Goal: Check status: Check status

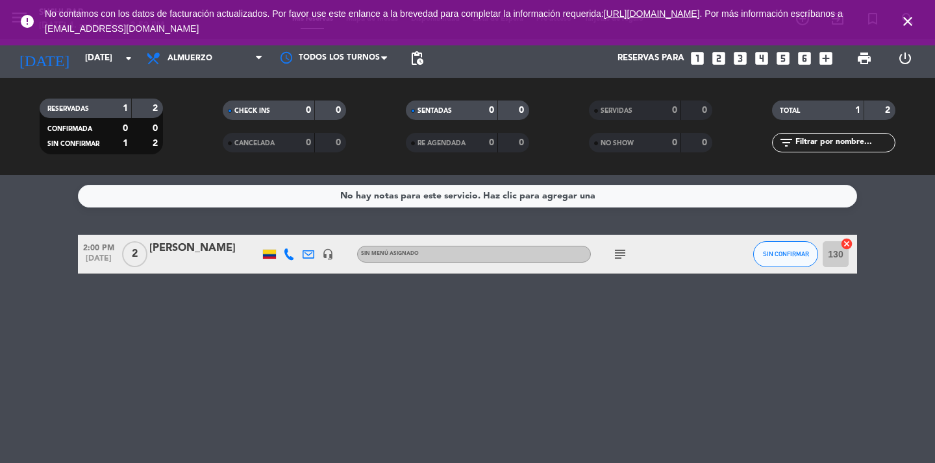
click at [907, 21] on icon "close" at bounding box center [908, 22] width 16 height 16
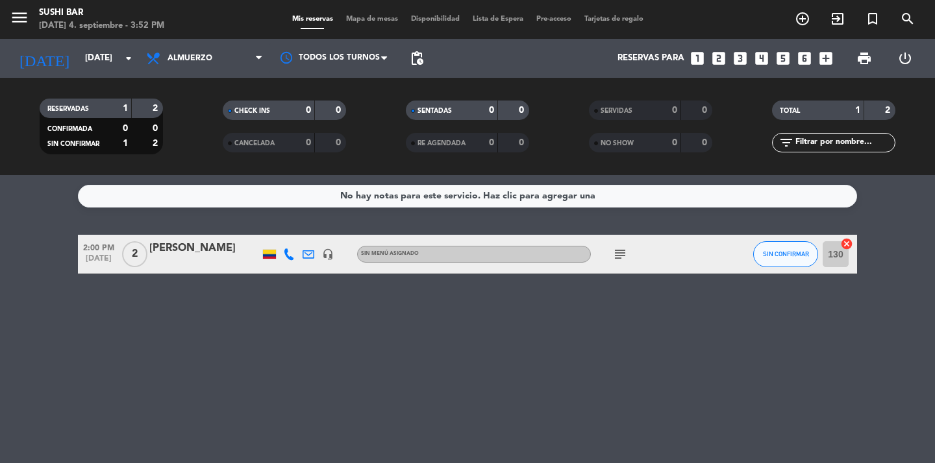
click at [795, 410] on div "No hay notas para este servicio. Haz clic para agregar una 2:00 PM [DATE] 2 [PE…" at bounding box center [467, 319] width 935 height 288
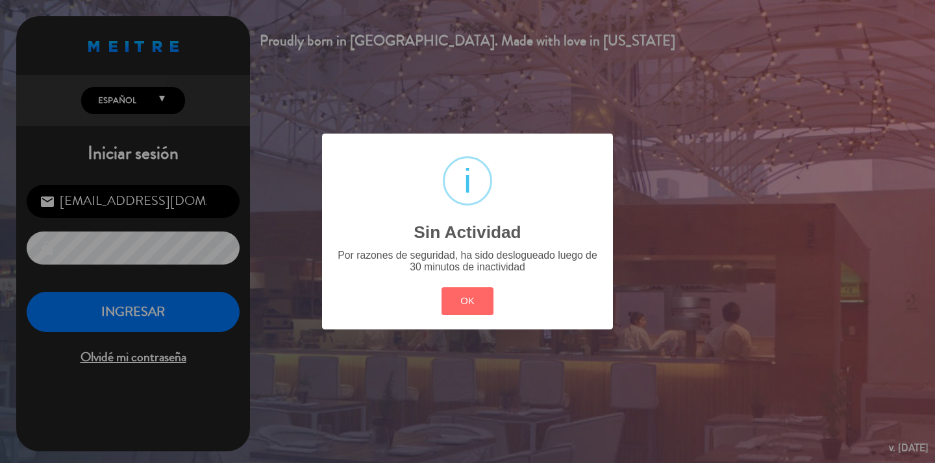
click at [480, 317] on div "OK Cancel" at bounding box center [467, 302] width 58 height 34
click at [468, 293] on button "OK" at bounding box center [467, 302] width 53 height 28
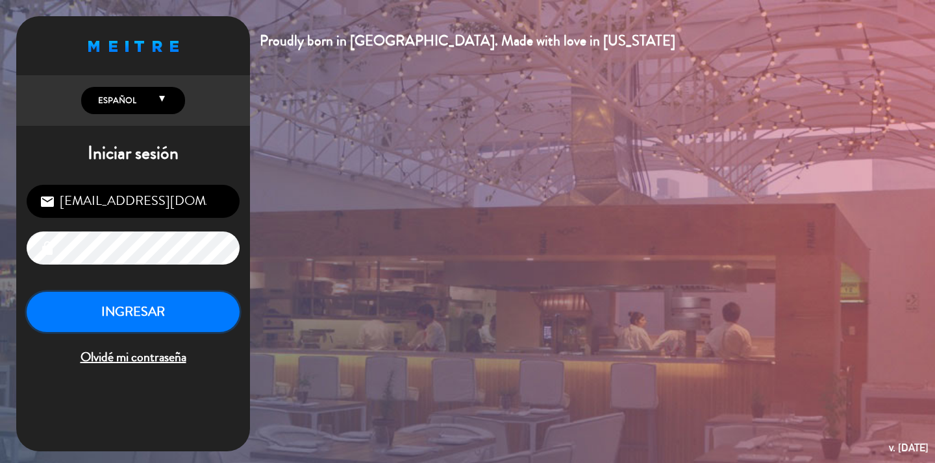
click at [147, 307] on button "INGRESAR" at bounding box center [133, 312] width 213 height 41
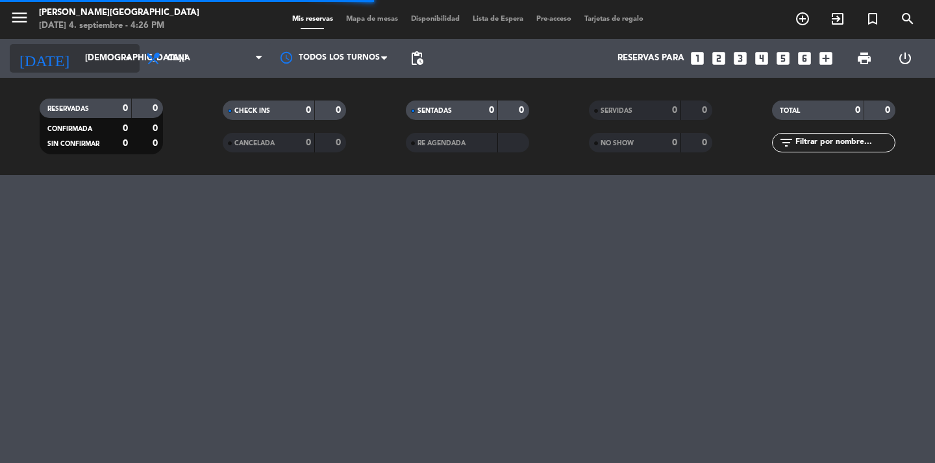
click at [130, 63] on icon "arrow_drop_down" at bounding box center [129, 59] width 16 height 16
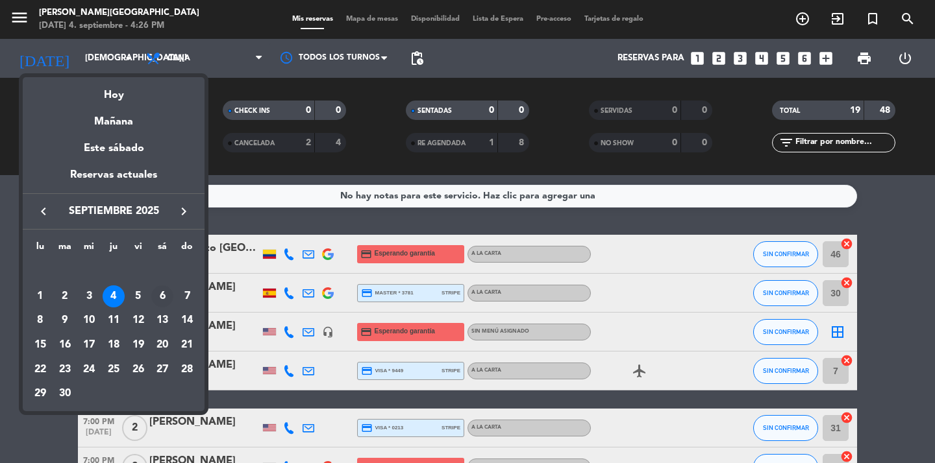
click at [163, 293] on div "6" at bounding box center [162, 297] width 22 height 22
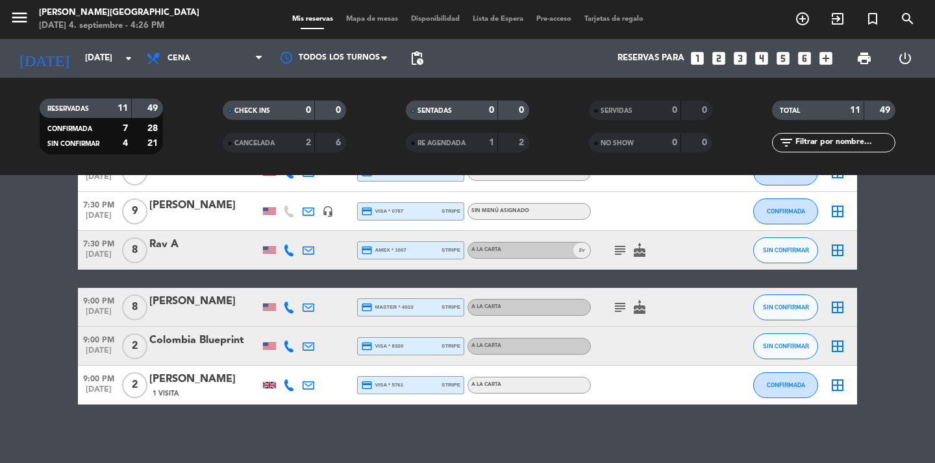
scroll to position [314, 0]
click at [177, 63] on span "Cena" at bounding box center [178, 58] width 23 height 9
click at [188, 112] on div "menu [PERSON_NAME] [GEOGRAPHIC_DATA] [DATE] 4. septiembre - 4:26 PM Mis reserva…" at bounding box center [467, 87] width 935 height 175
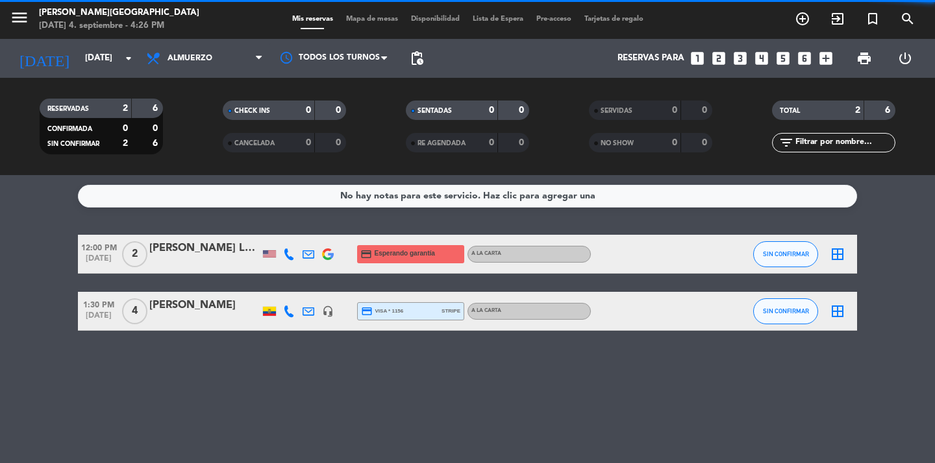
scroll to position [0, 0]
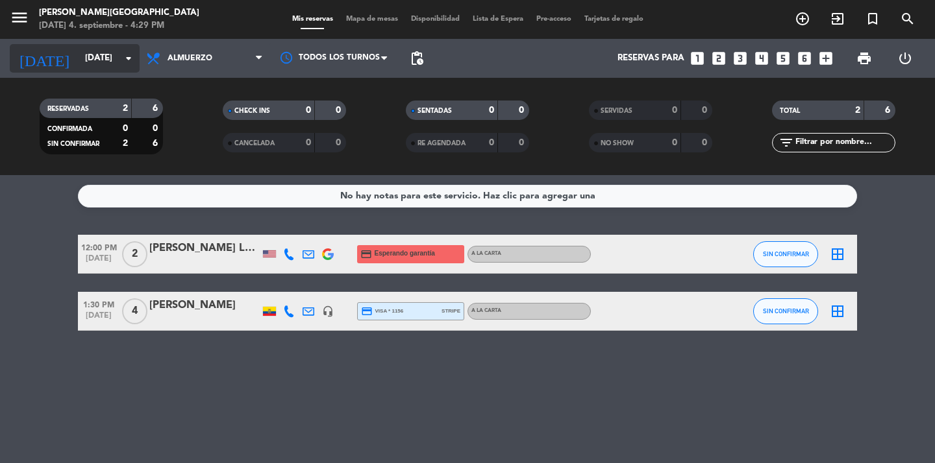
click at [121, 57] on icon "arrow_drop_down" at bounding box center [129, 59] width 16 height 16
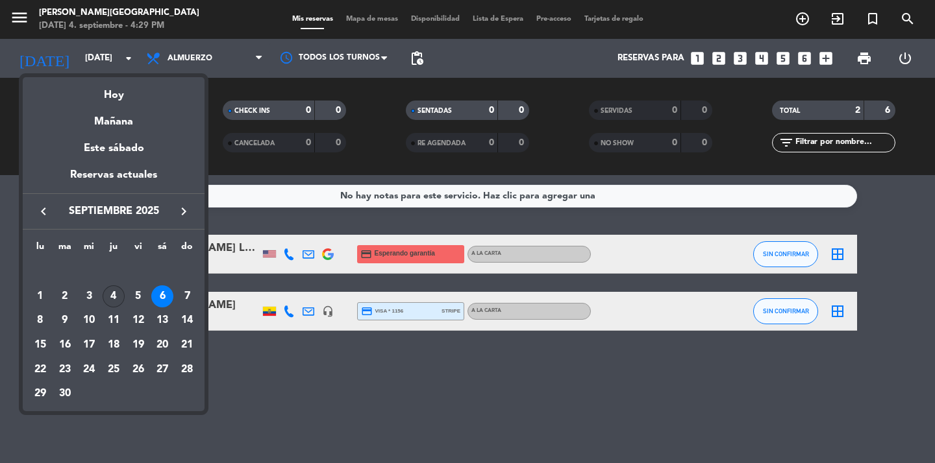
click at [113, 296] on div "4" at bounding box center [114, 297] width 22 height 22
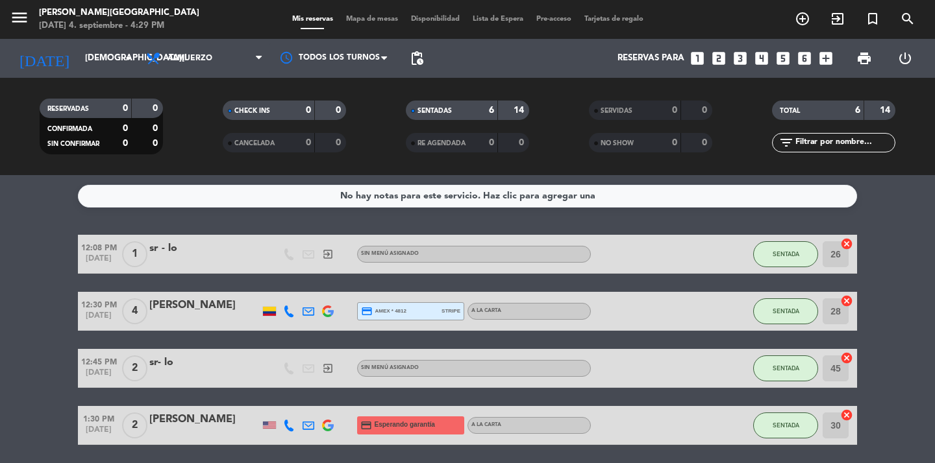
click at [223, 43] on div "Todos los servicios Almuerzo Cena Almuerzo Todos los servicios Almuerzo Cena" at bounding box center [205, 58] width 130 height 39
click at [217, 53] on span "Almuerzo" at bounding box center [205, 58] width 130 height 29
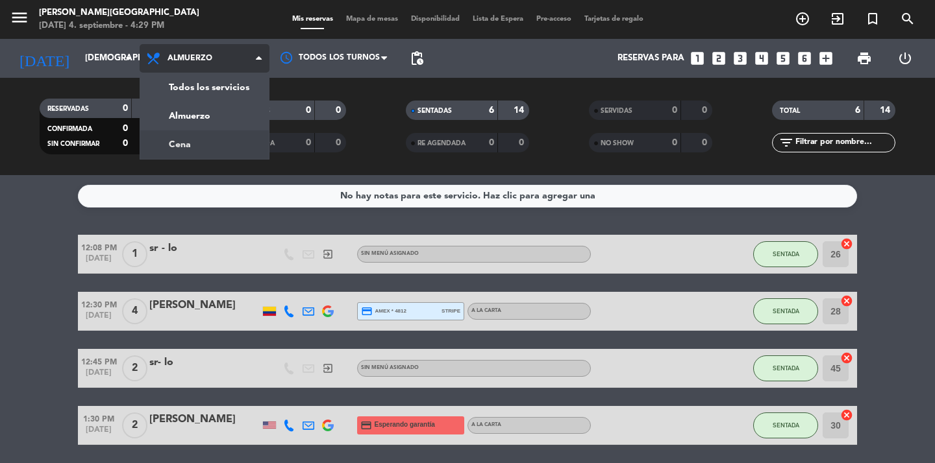
click at [198, 147] on div "menu [PERSON_NAME] [GEOGRAPHIC_DATA] [DATE] 4. septiembre - 4:29 PM Mis reserva…" at bounding box center [467, 87] width 935 height 175
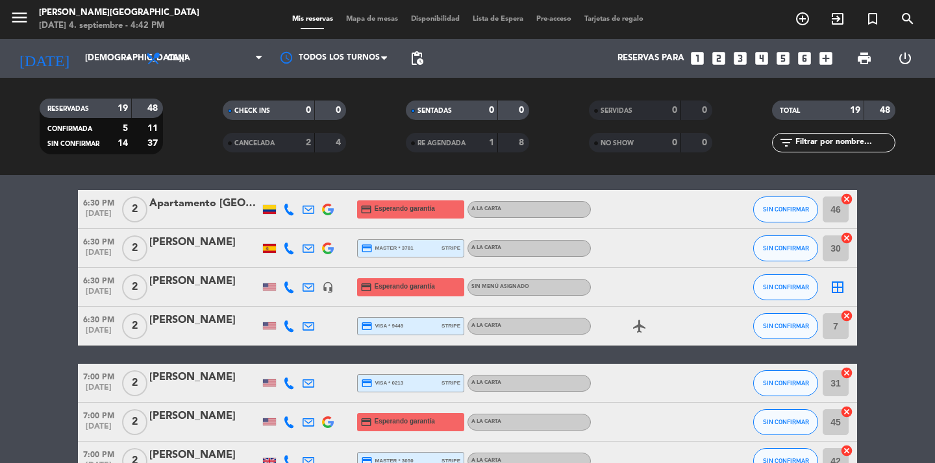
scroll to position [45, 0]
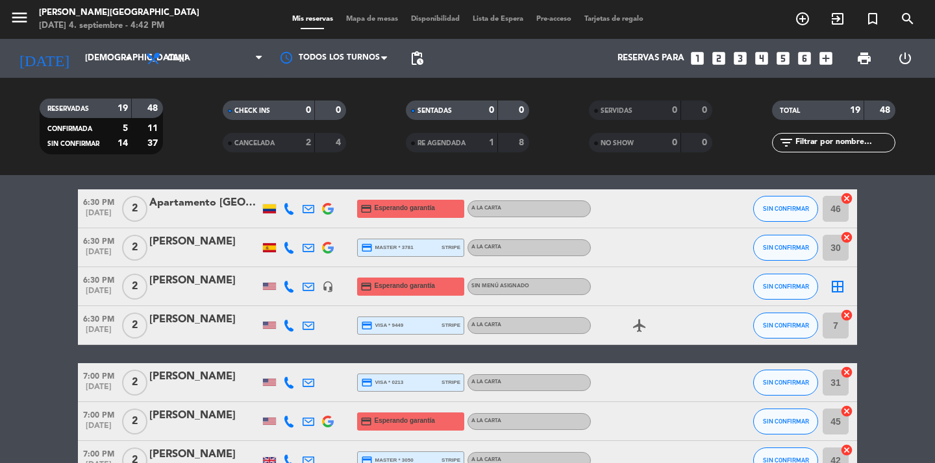
click at [290, 284] on icon at bounding box center [289, 287] width 12 height 12
click at [282, 266] on span "Copiar" at bounding box center [281, 265] width 27 height 14
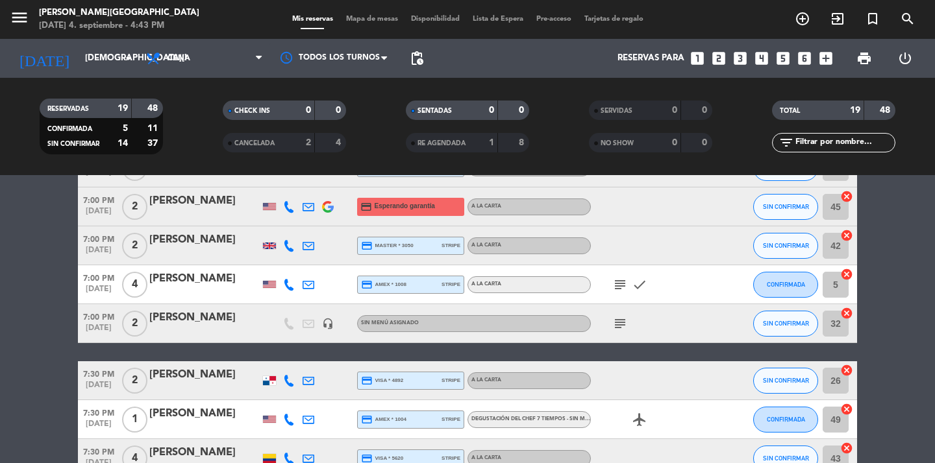
scroll to position [0, 0]
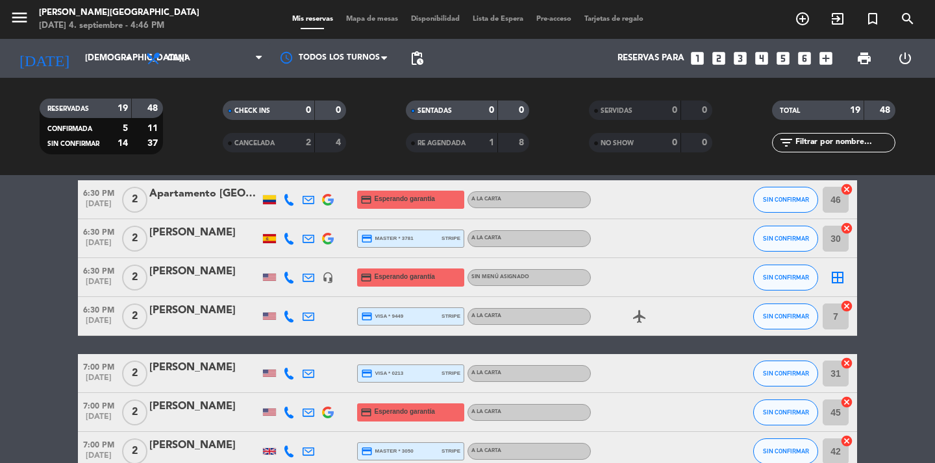
scroll to position [57, 0]
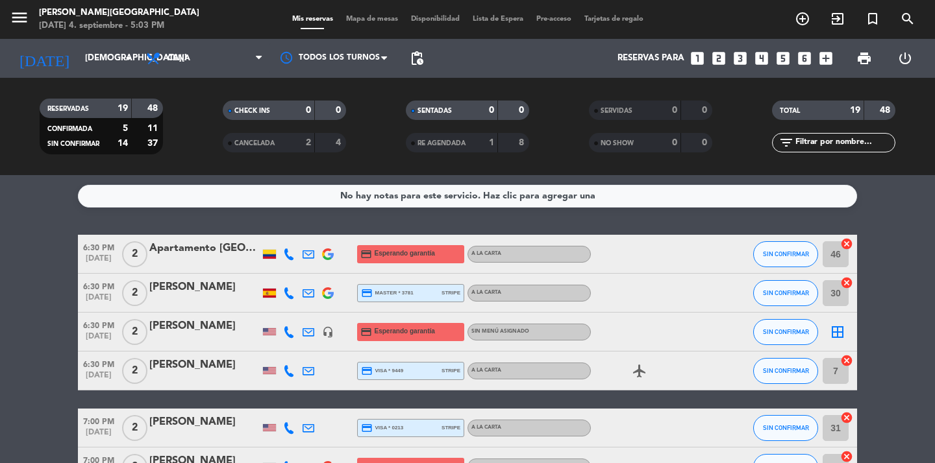
click at [124, 56] on icon "arrow_drop_down" at bounding box center [129, 59] width 16 height 16
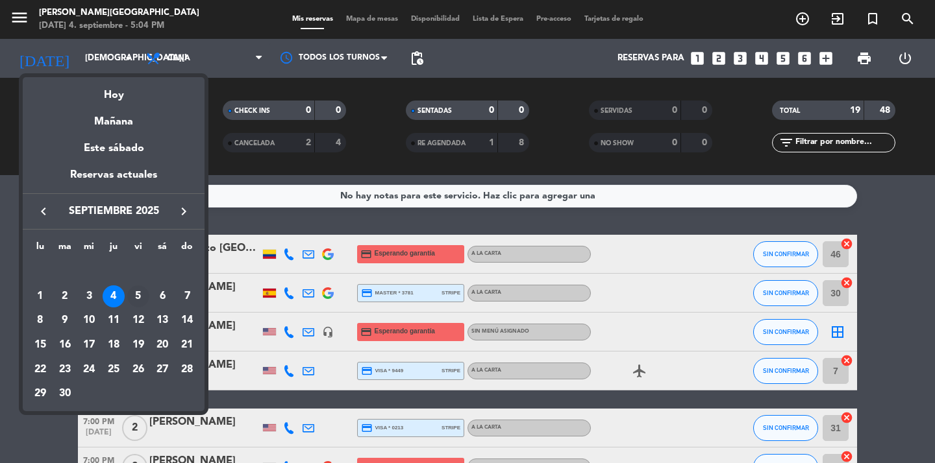
click at [141, 295] on div "5" at bounding box center [138, 297] width 22 height 22
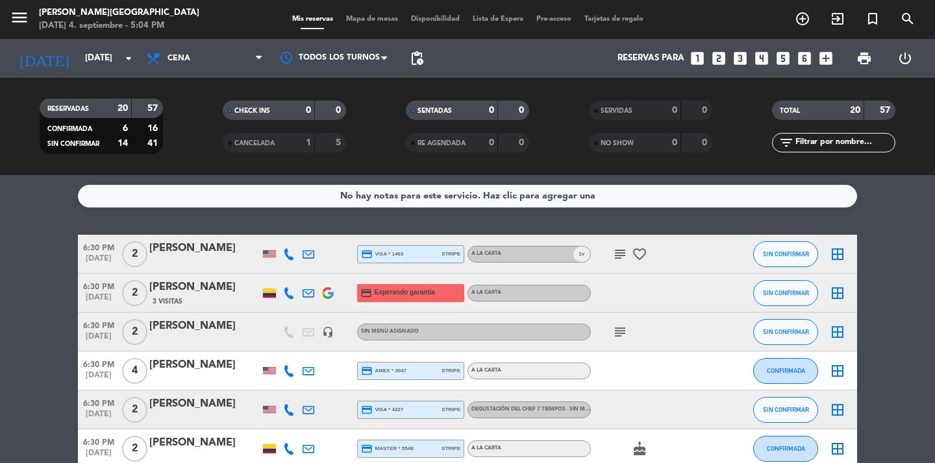
scroll to position [5, 0]
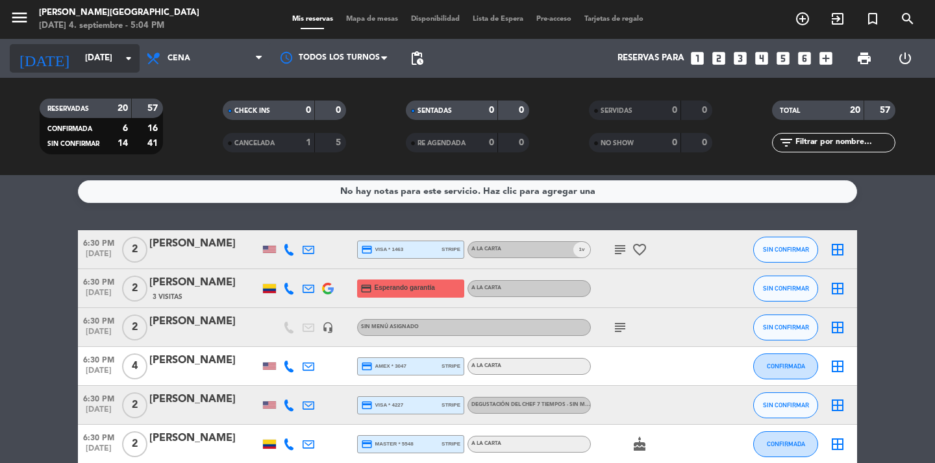
click at [129, 62] on icon "arrow_drop_down" at bounding box center [129, 59] width 16 height 16
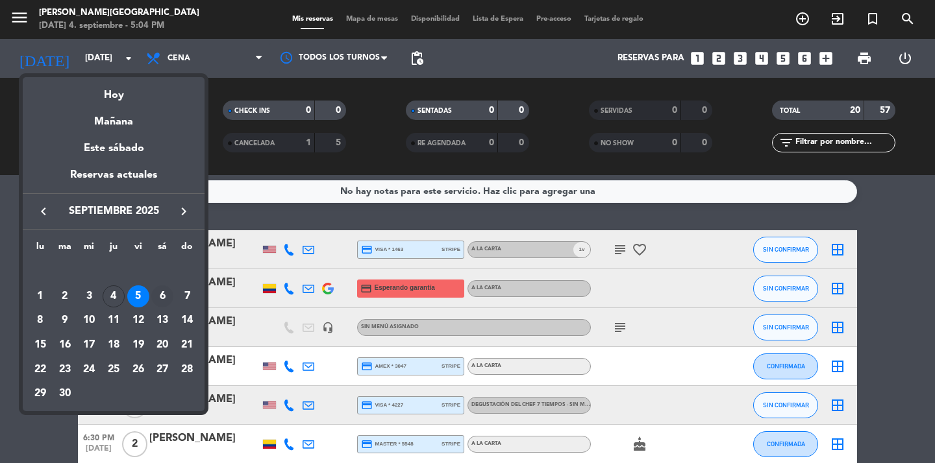
click at [162, 295] on div "6" at bounding box center [162, 297] width 22 height 22
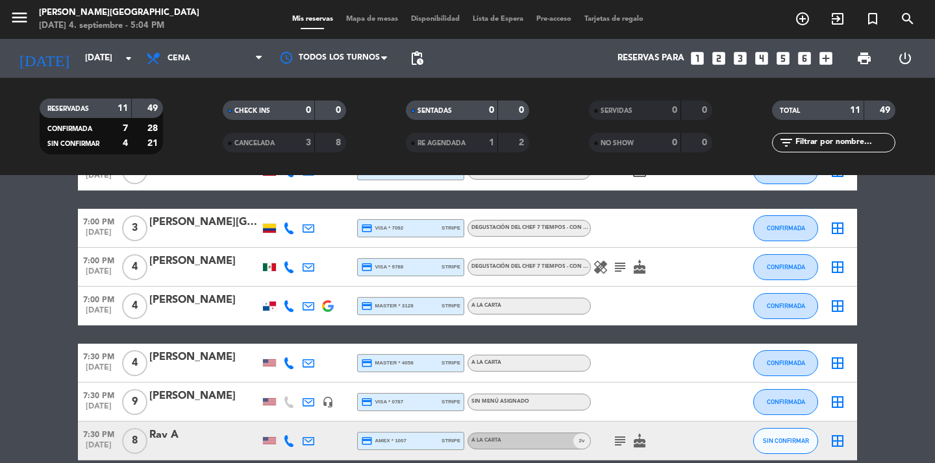
scroll to position [0, 0]
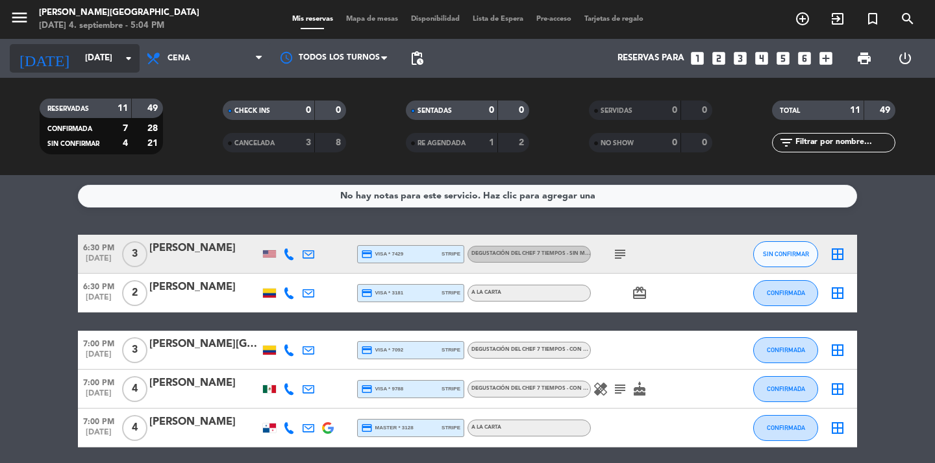
click at [136, 54] on icon "arrow_drop_down" at bounding box center [129, 59] width 16 height 16
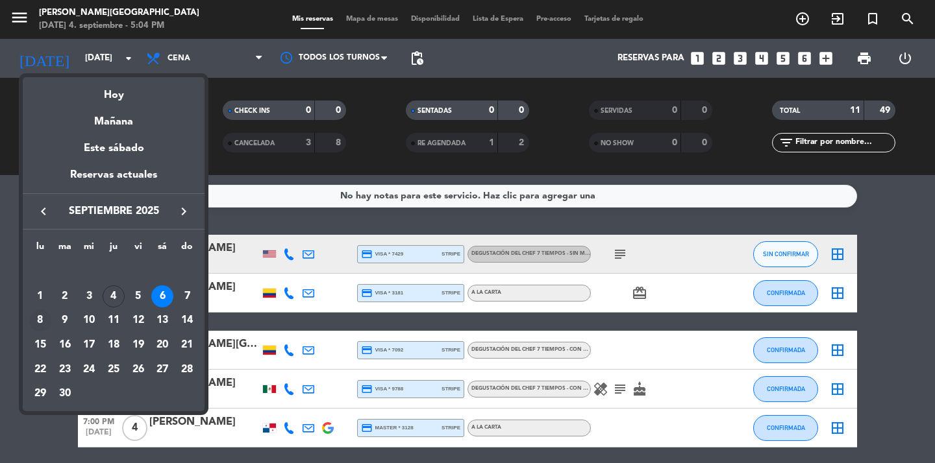
click at [46, 321] on div "8" at bounding box center [40, 321] width 22 height 22
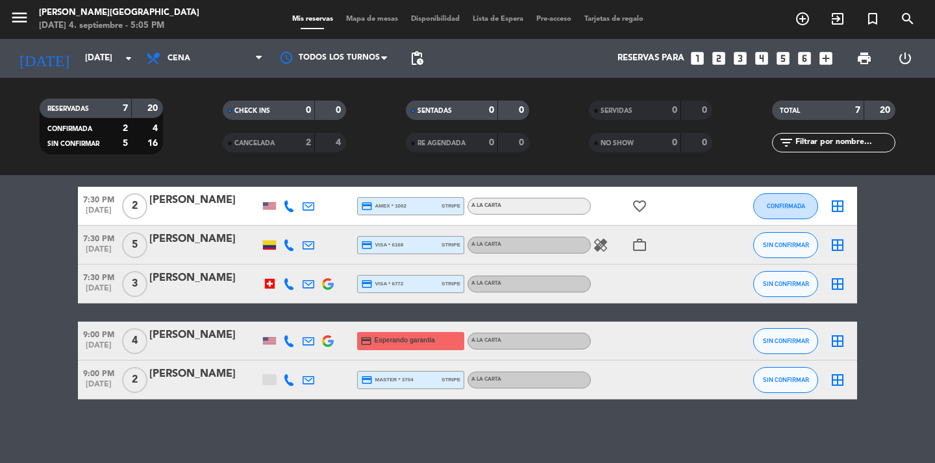
scroll to position [152, 0]
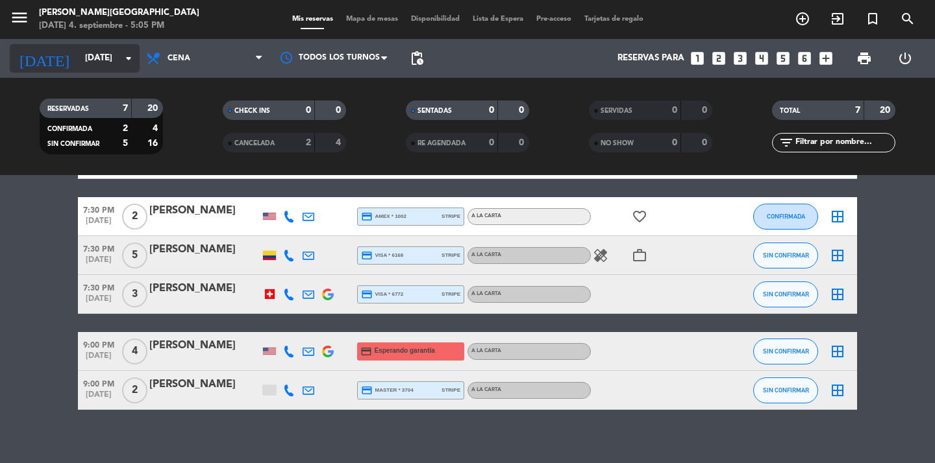
click at [127, 59] on icon "arrow_drop_down" at bounding box center [129, 59] width 16 height 16
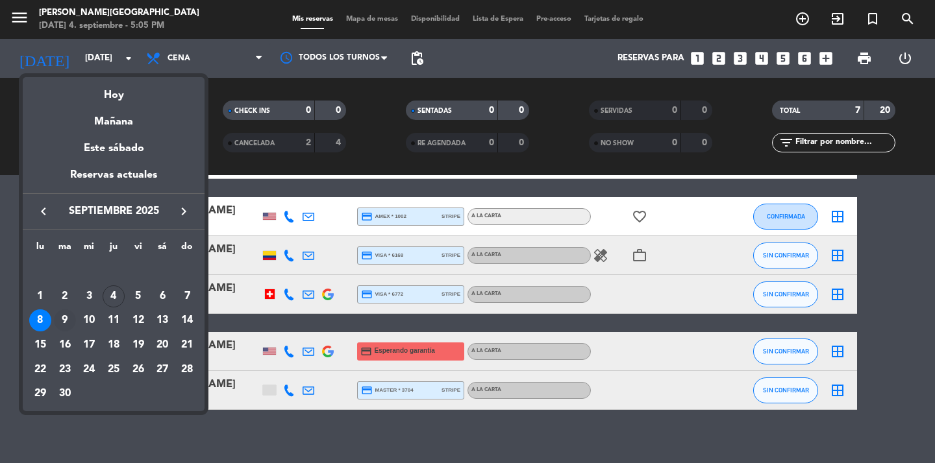
click at [66, 323] on div "9" at bounding box center [65, 321] width 22 height 22
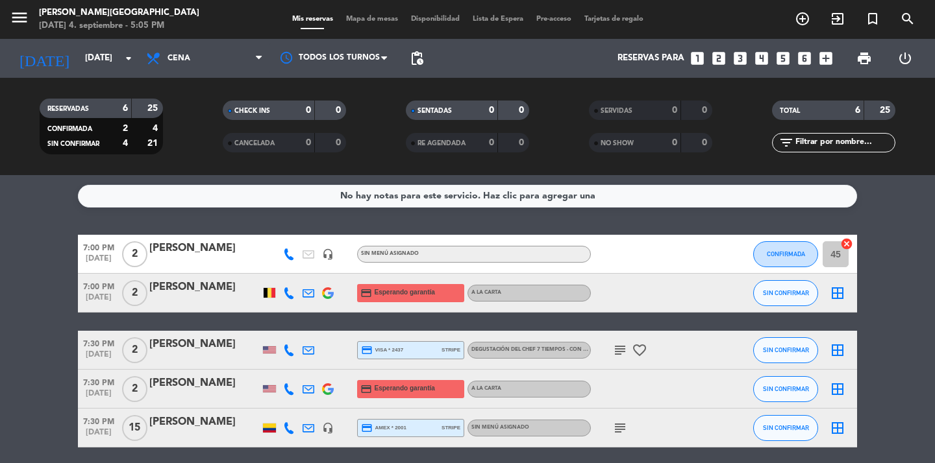
scroll to position [106, 0]
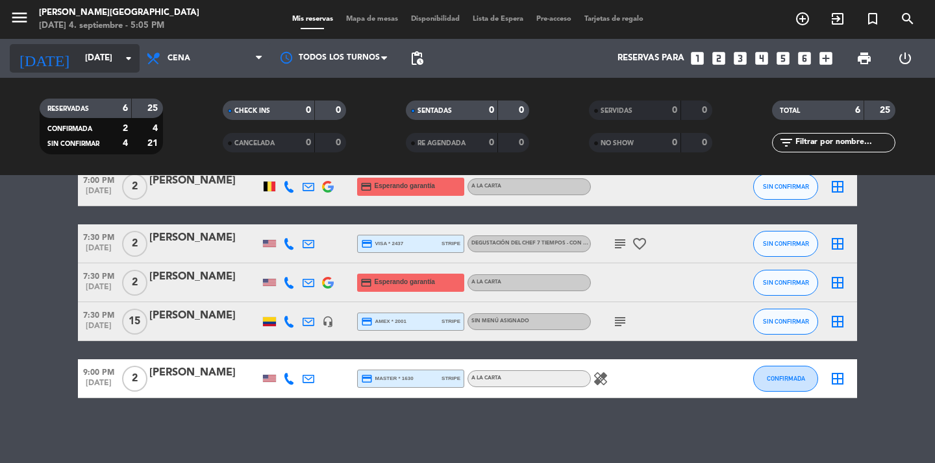
click at [119, 61] on input "[DATE]" at bounding box center [136, 58] width 114 height 23
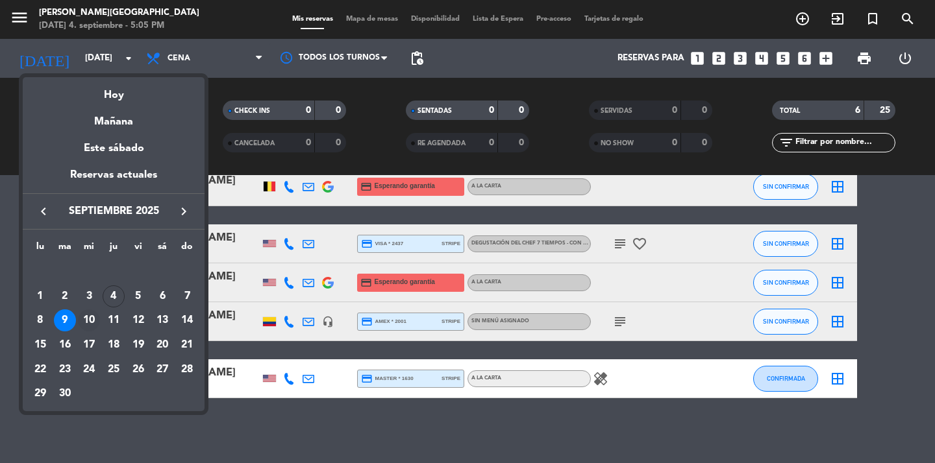
click at [91, 319] on div "10" at bounding box center [89, 321] width 22 height 22
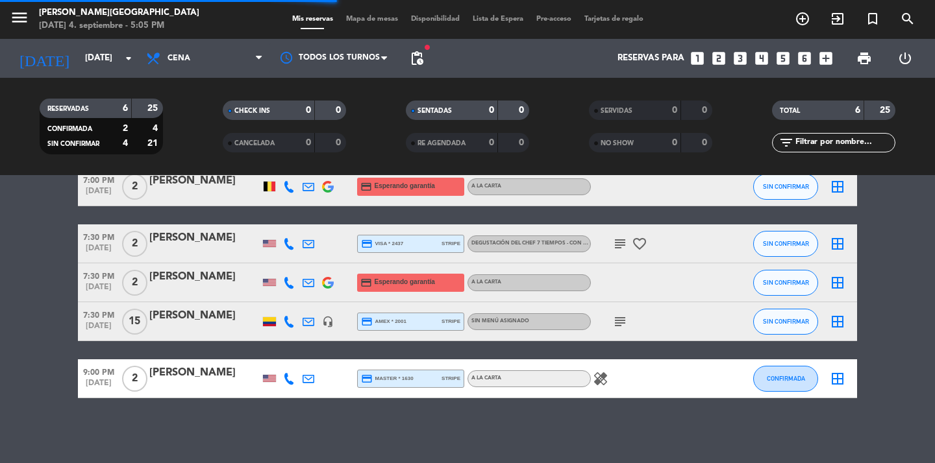
scroll to position [0, 0]
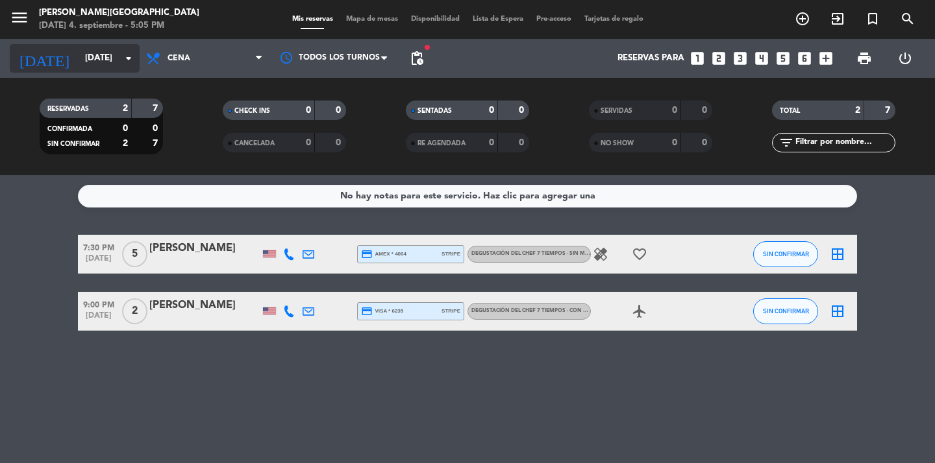
click at [126, 56] on icon "arrow_drop_down" at bounding box center [129, 59] width 16 height 16
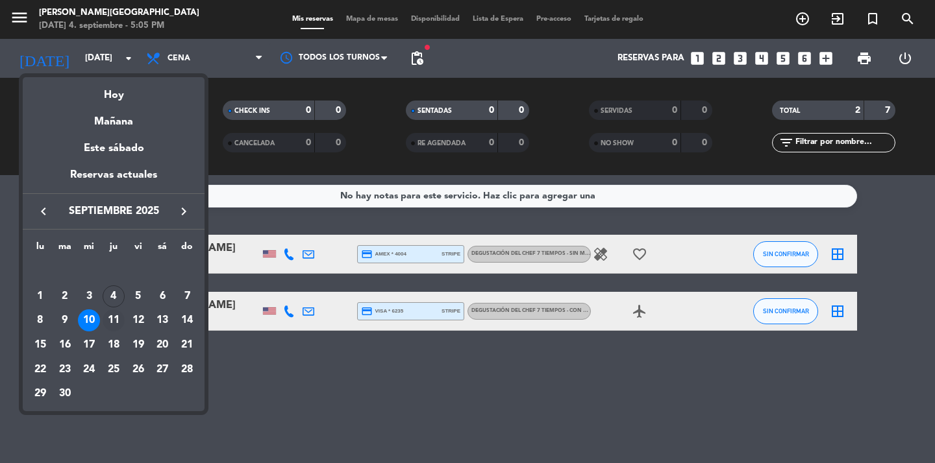
click at [106, 317] on div "11" at bounding box center [114, 321] width 22 height 22
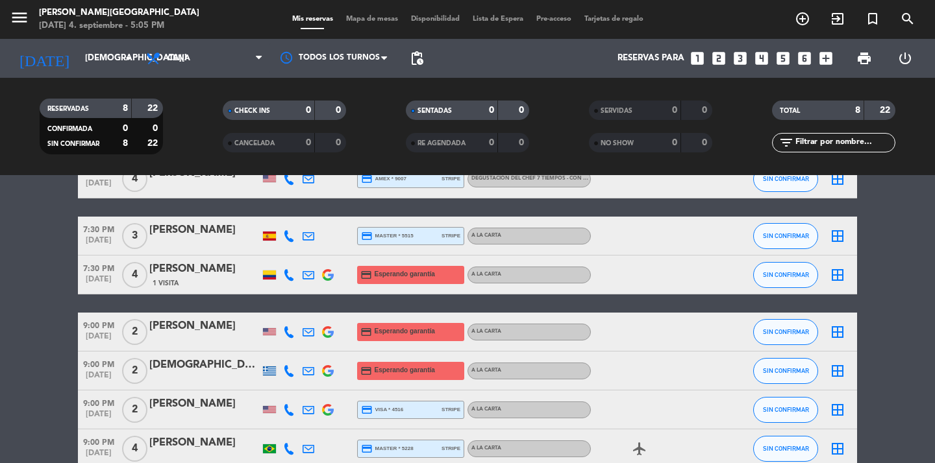
scroll to position [184, 0]
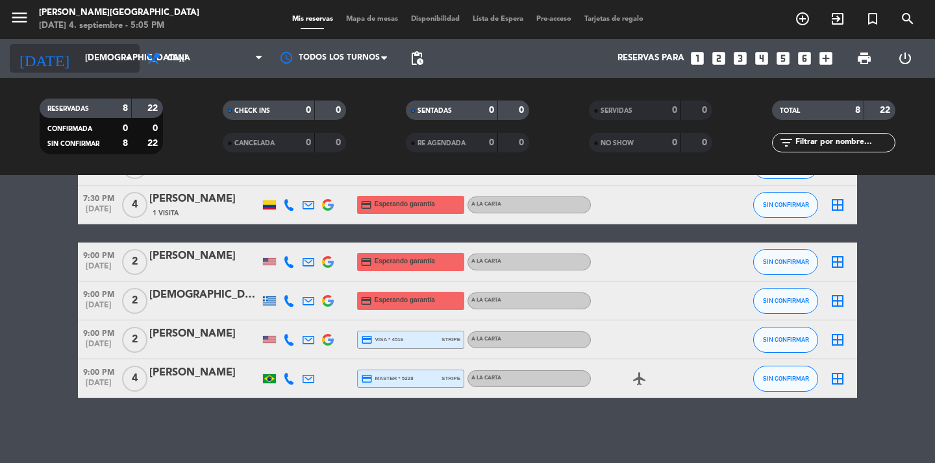
click at [116, 55] on input "[DEMOGRAPHIC_DATA][DATE]" at bounding box center [136, 58] width 114 height 23
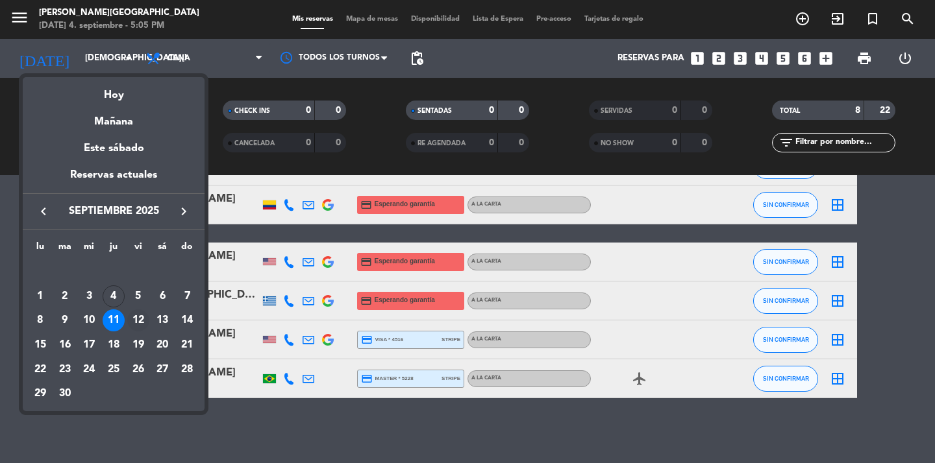
click at [142, 325] on div "12" at bounding box center [138, 321] width 22 height 22
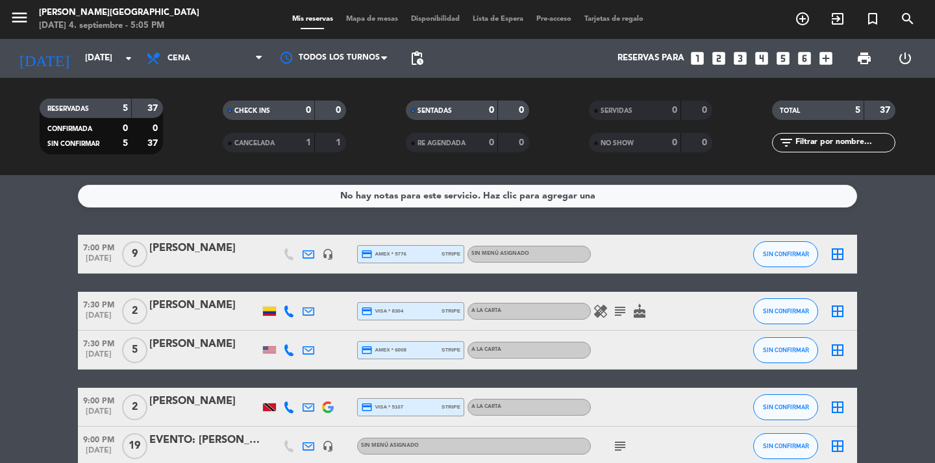
scroll to position [68, 0]
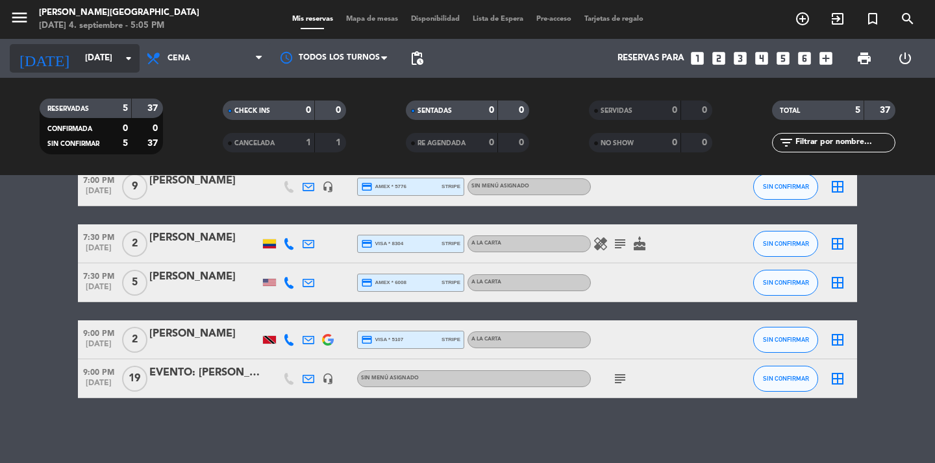
click at [119, 67] on input "[DATE]" at bounding box center [136, 58] width 114 height 23
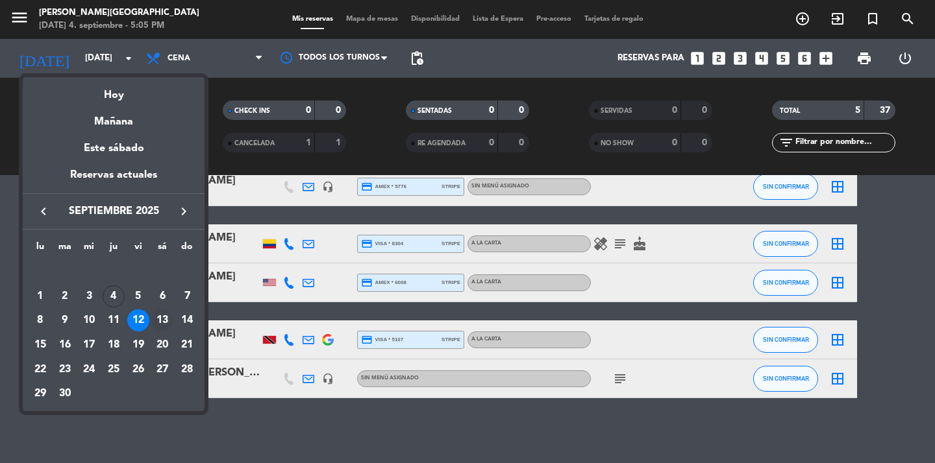
click at [164, 317] on div "13" at bounding box center [162, 321] width 22 height 22
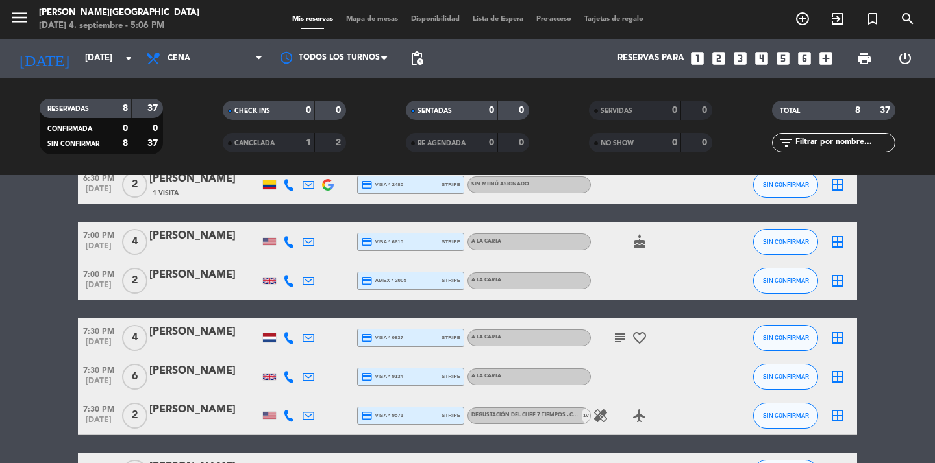
scroll to position [107, 0]
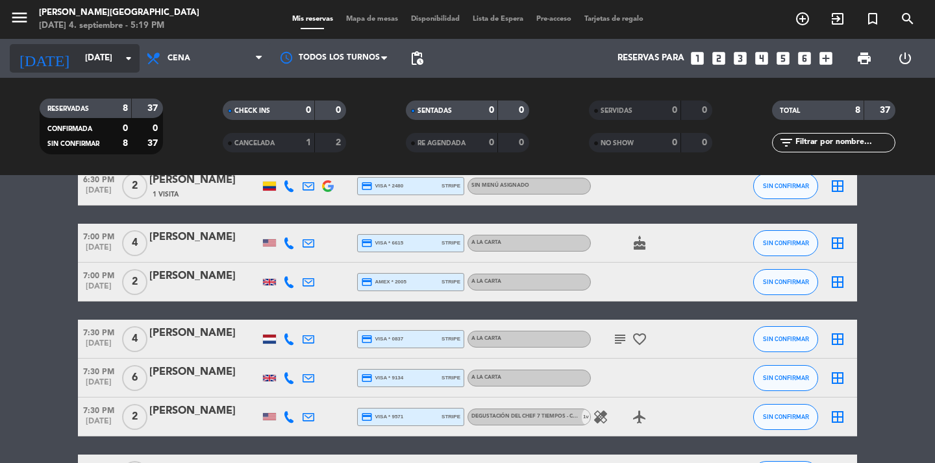
click at [125, 56] on icon "arrow_drop_down" at bounding box center [129, 59] width 16 height 16
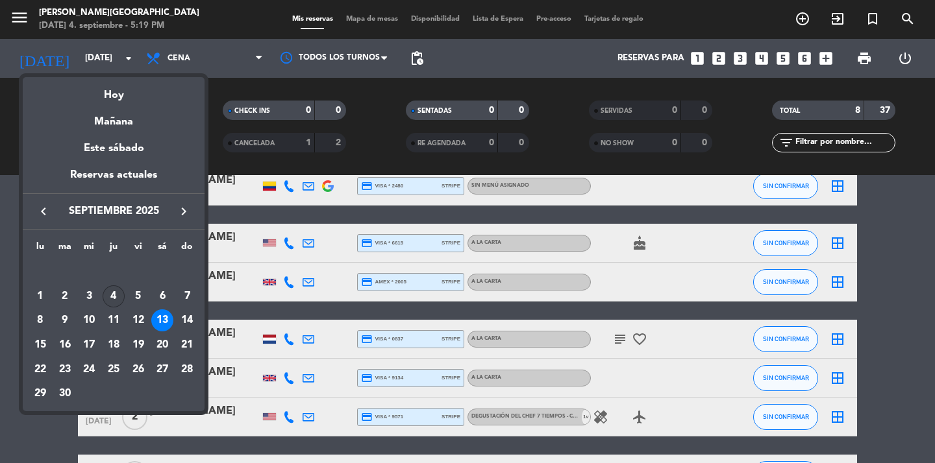
click at [110, 295] on div "4" at bounding box center [114, 297] width 22 height 22
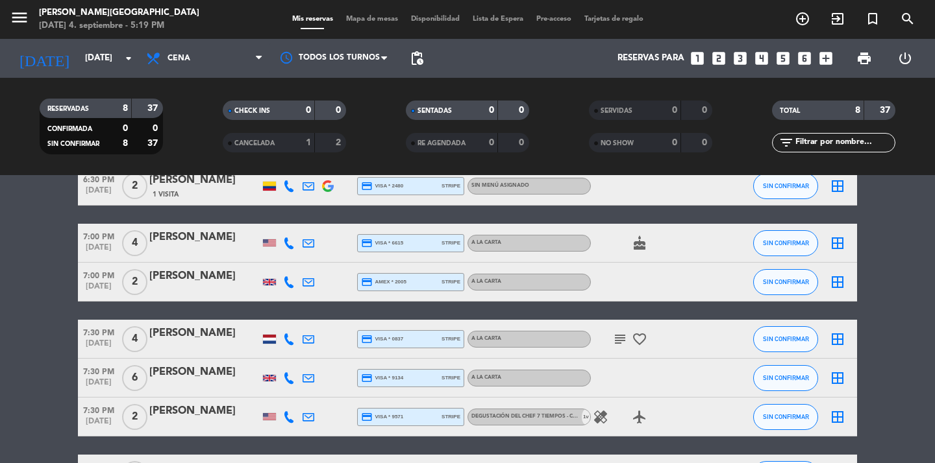
type input "[DEMOGRAPHIC_DATA][DATE]"
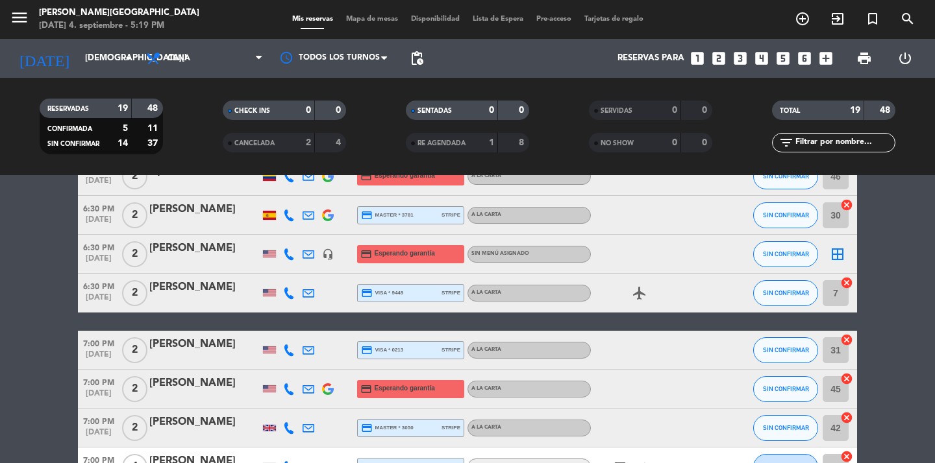
scroll to position [79, 0]
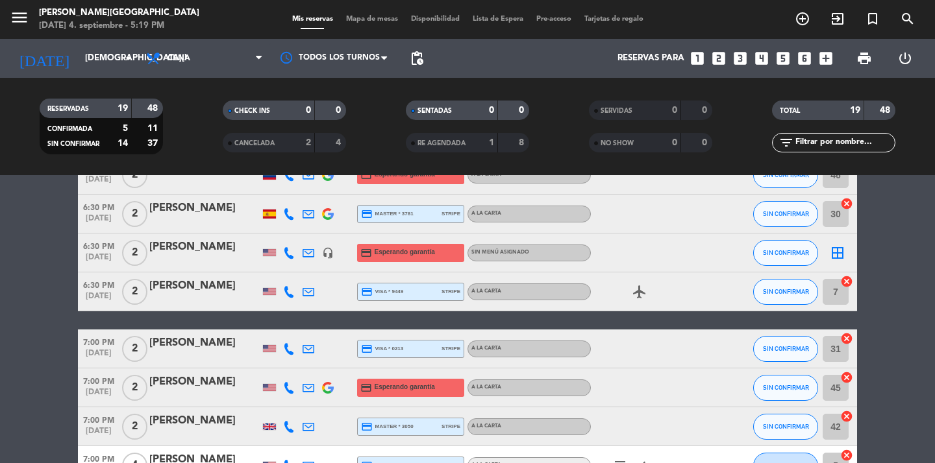
click at [332, 256] on icon "headset_mic" at bounding box center [328, 253] width 12 height 12
click at [677, 262] on div at bounding box center [649, 253] width 117 height 38
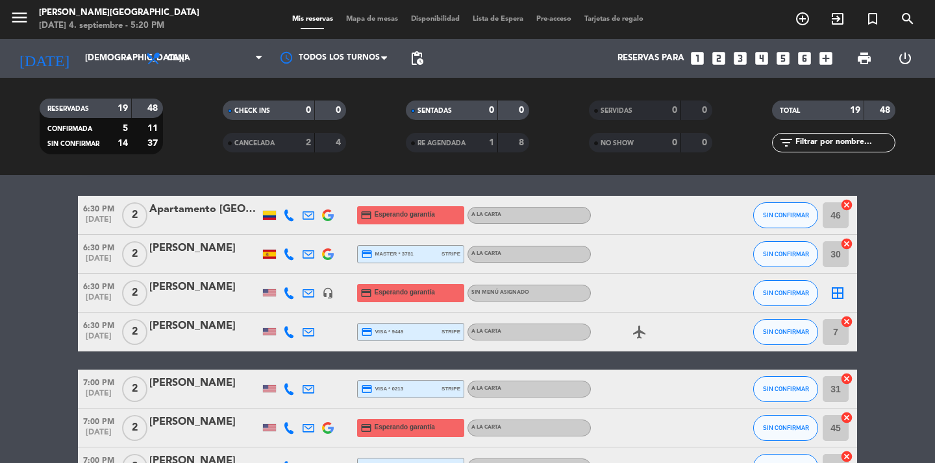
scroll to position [40, 0]
